Goal: Find contact information: Find contact information

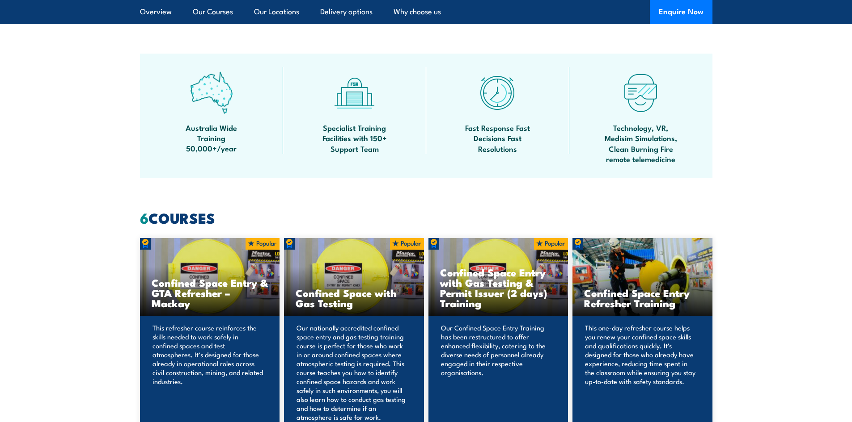
scroll to position [536, 0]
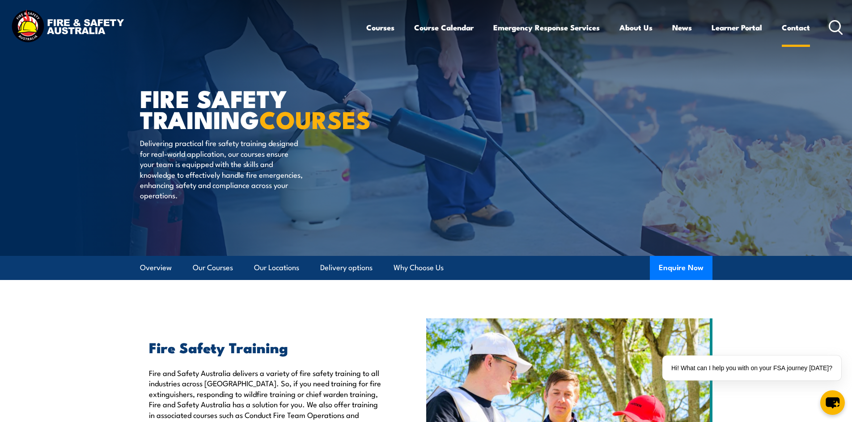
click at [790, 28] on link "Contact" at bounding box center [795, 28] width 28 height 24
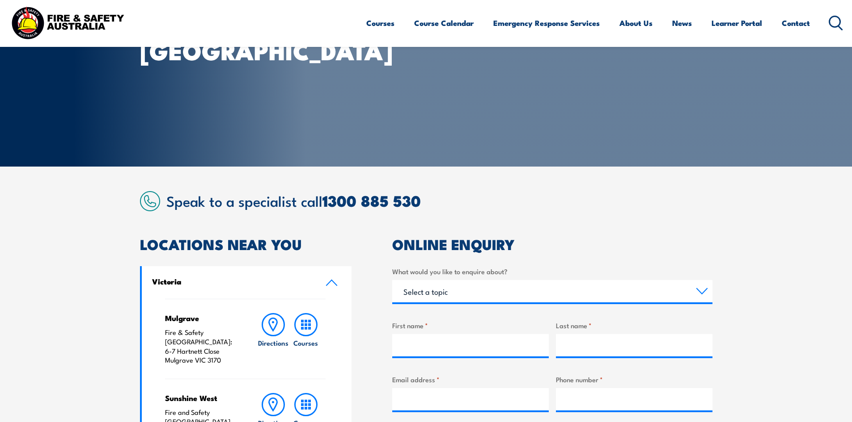
scroll to position [179, 0]
